Goal: Information Seeking & Learning: Learn about a topic

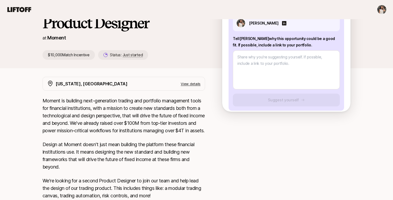
scroll to position [0, 0]
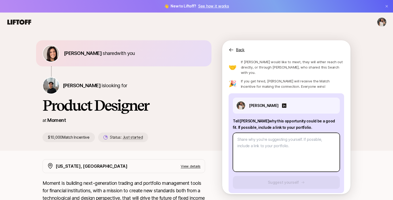
click at [260, 136] on textarea at bounding box center [286, 152] width 107 height 39
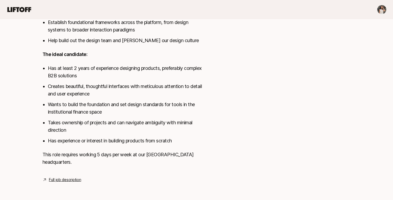
scroll to position [0, 0]
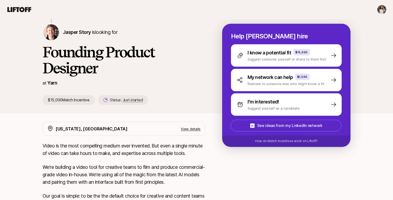
scroll to position [56, 0]
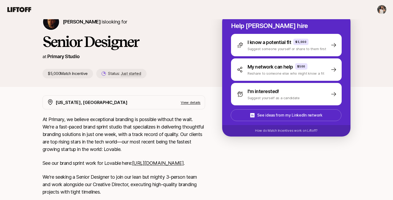
scroll to position [74, 0]
